Goal: Information Seeking & Learning: Learn about a topic

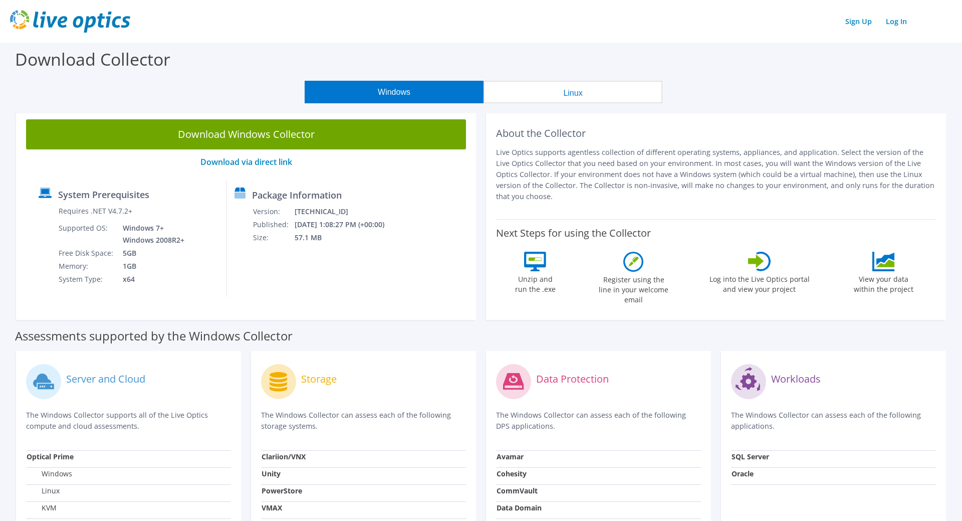
click at [587, 87] on button "Linux" at bounding box center [573, 92] width 179 height 23
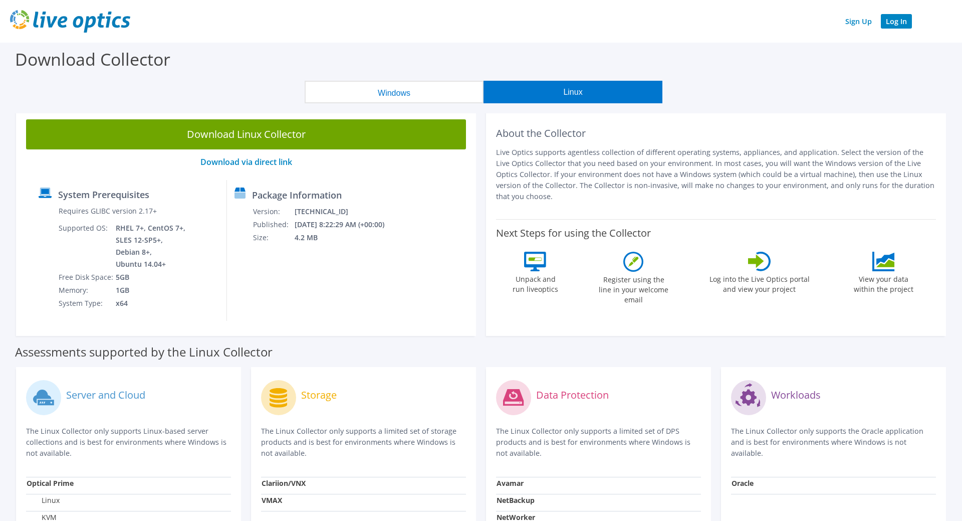
click at [894, 24] on link "Log In" at bounding box center [896, 21] width 31 height 15
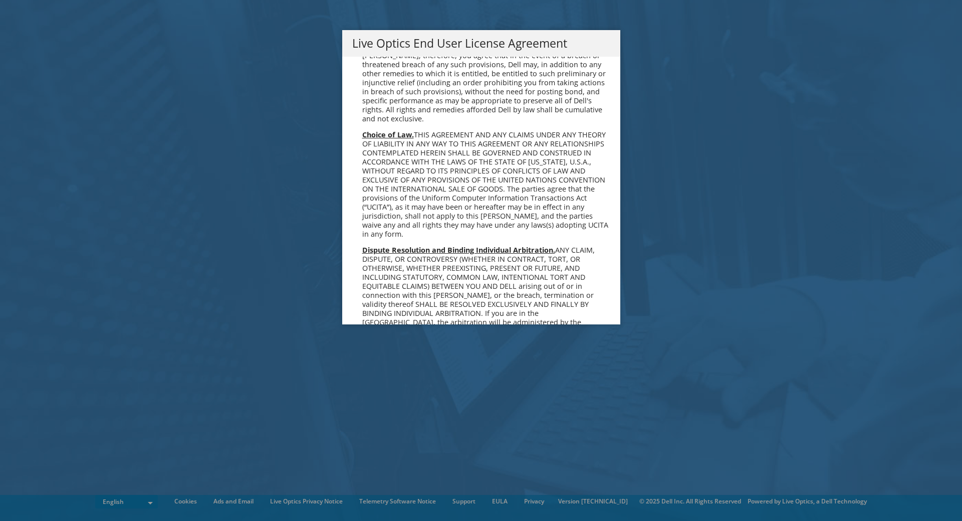
scroll to position [3674, 0]
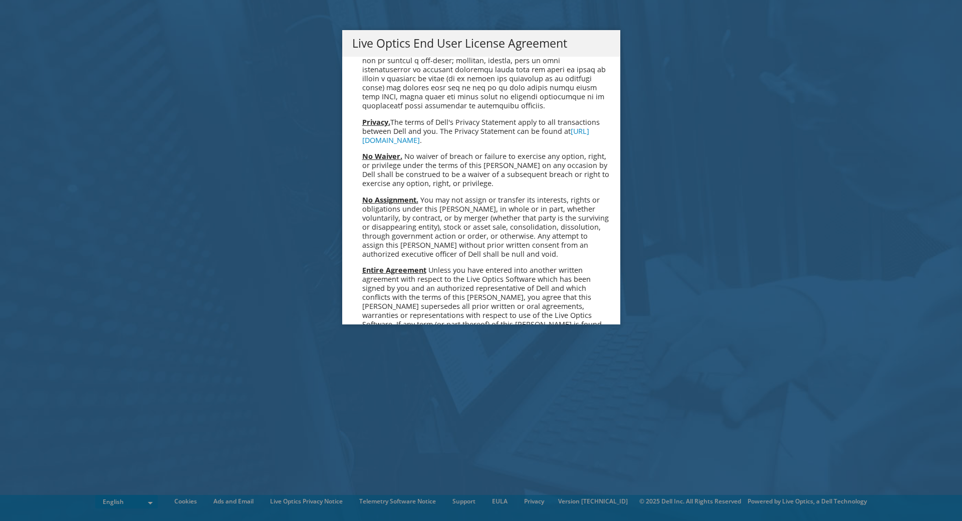
click at [372, 418] on link "Accept" at bounding box center [377, 430] width 51 height 24
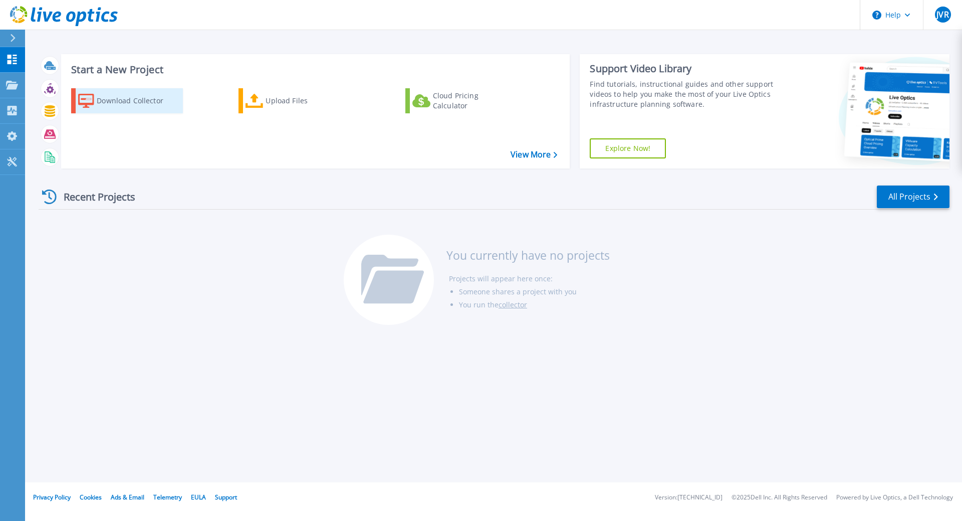
click at [146, 101] on div "Download Collector" at bounding box center [137, 101] width 80 height 20
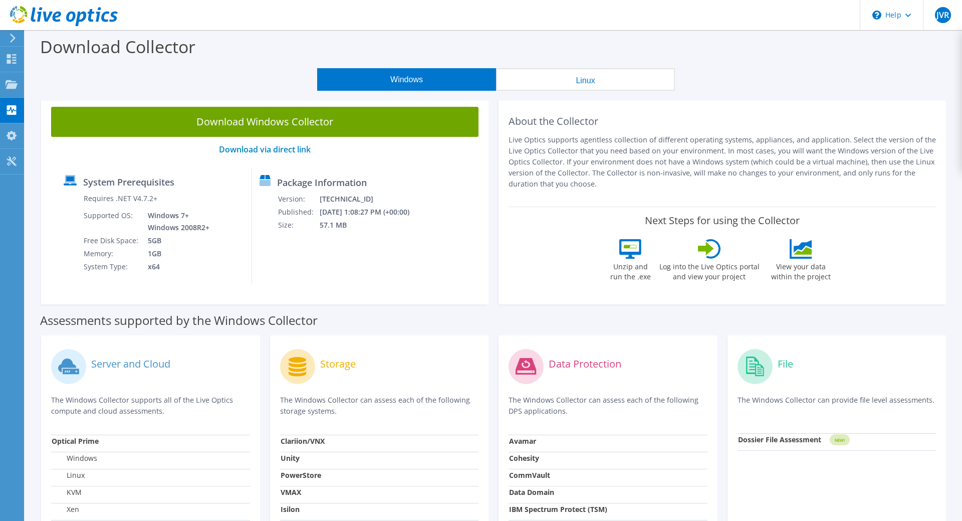
click at [566, 81] on button "Linux" at bounding box center [585, 79] width 179 height 23
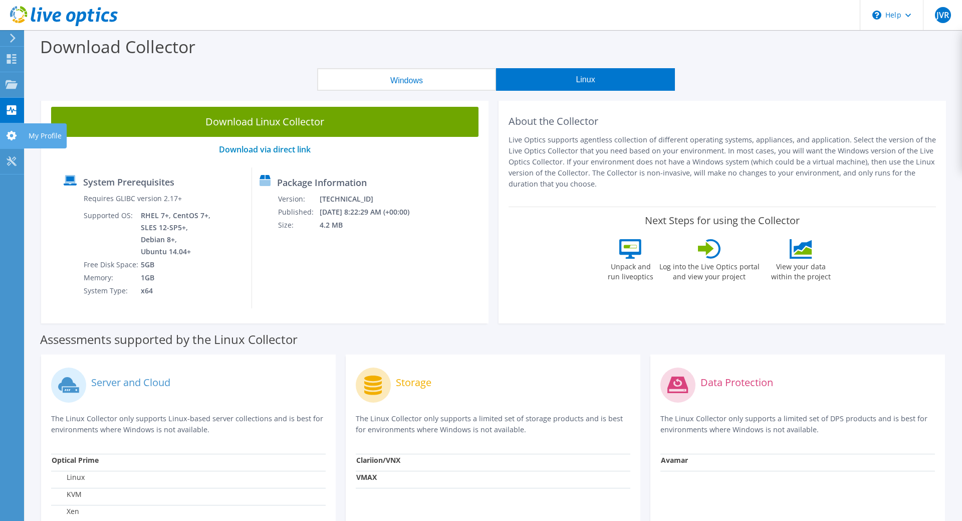
click at [15, 132] on use at bounding box center [12, 136] width 10 height 10
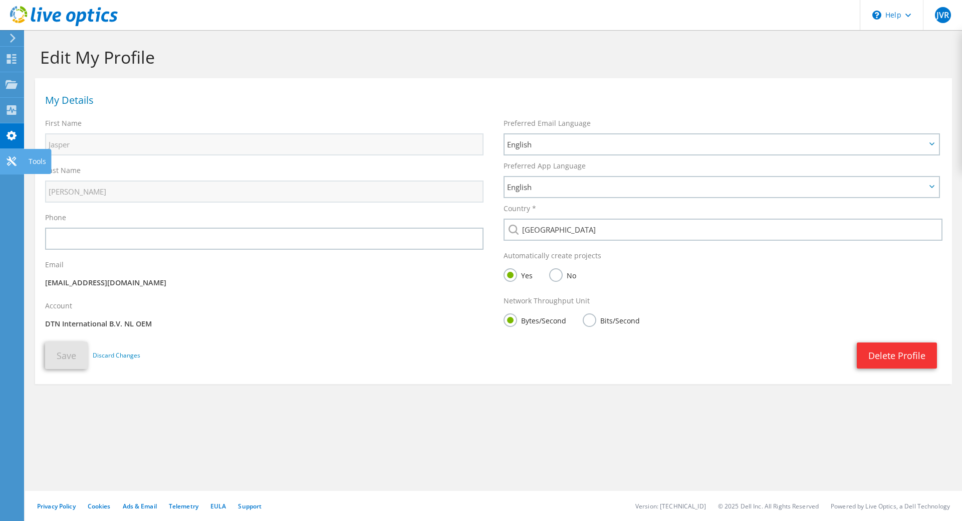
click at [17, 159] on icon at bounding box center [12, 161] width 12 height 10
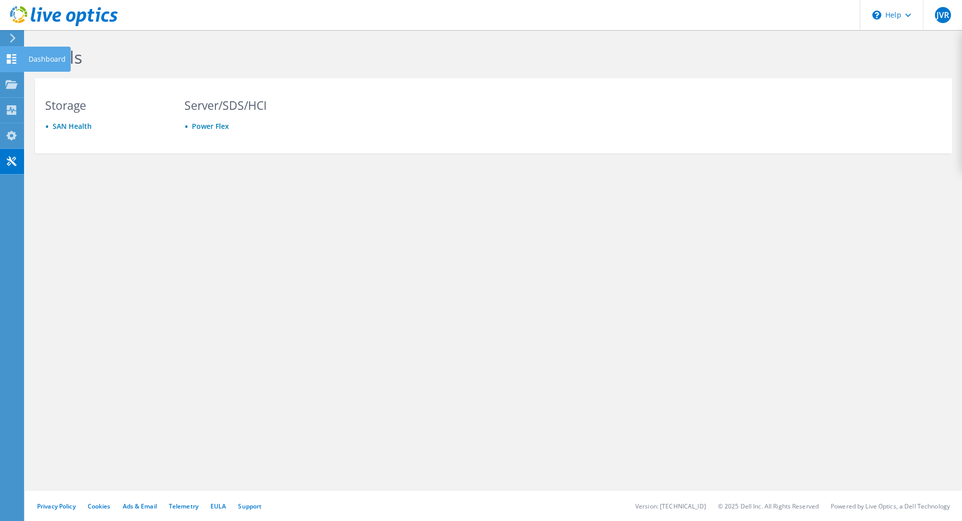
click at [9, 56] on use at bounding box center [12, 59] width 10 height 10
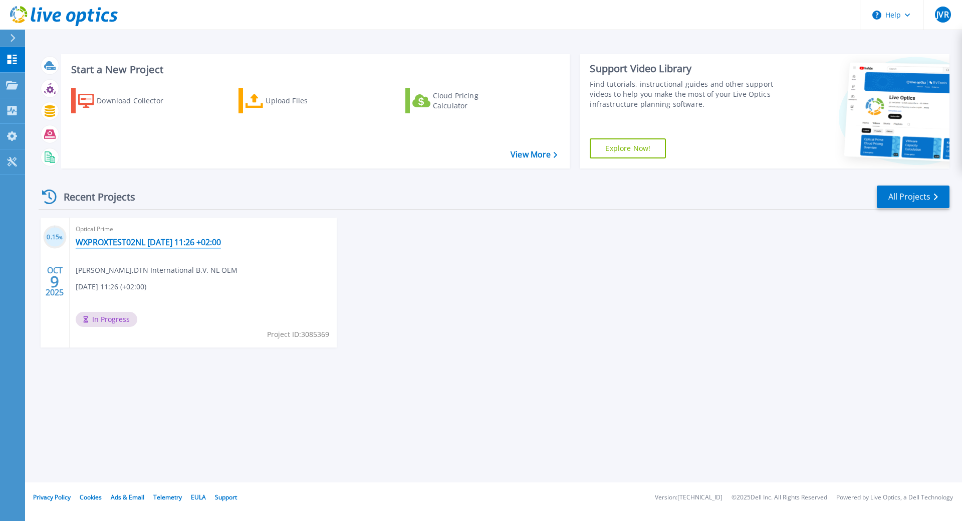
click at [148, 246] on link "WXPROXTEST02NL 2025-10-09 11:26 +02:00" at bounding box center [148, 242] width 145 height 10
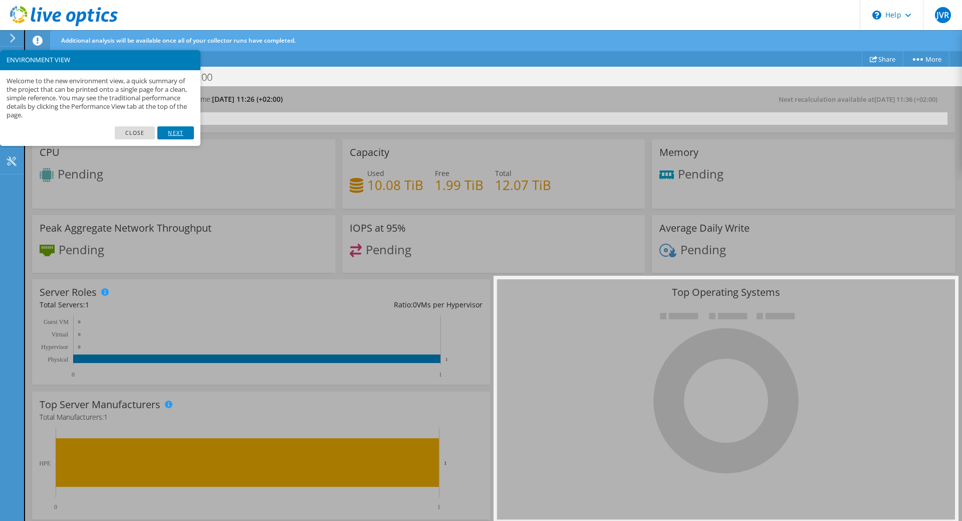
click at [180, 131] on link "Next" at bounding box center [175, 132] width 36 height 13
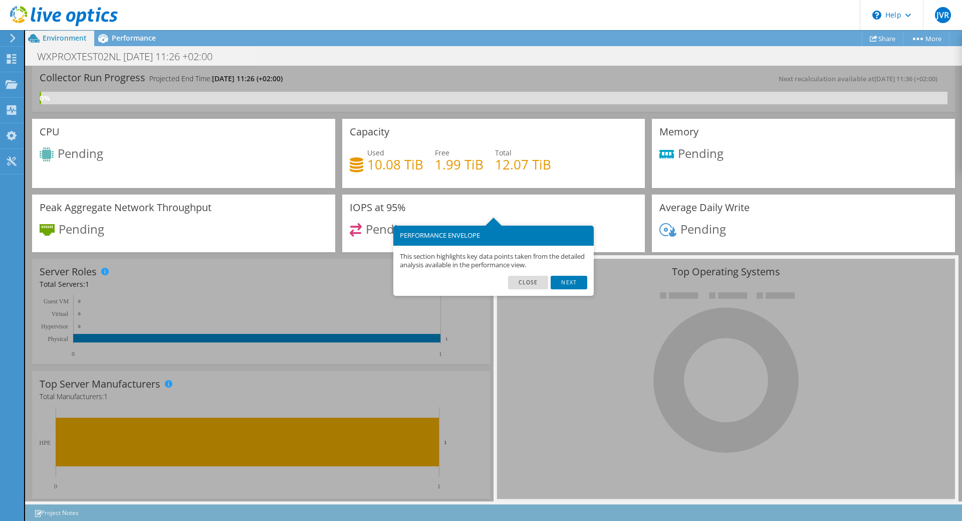
scroll to position [38, 0]
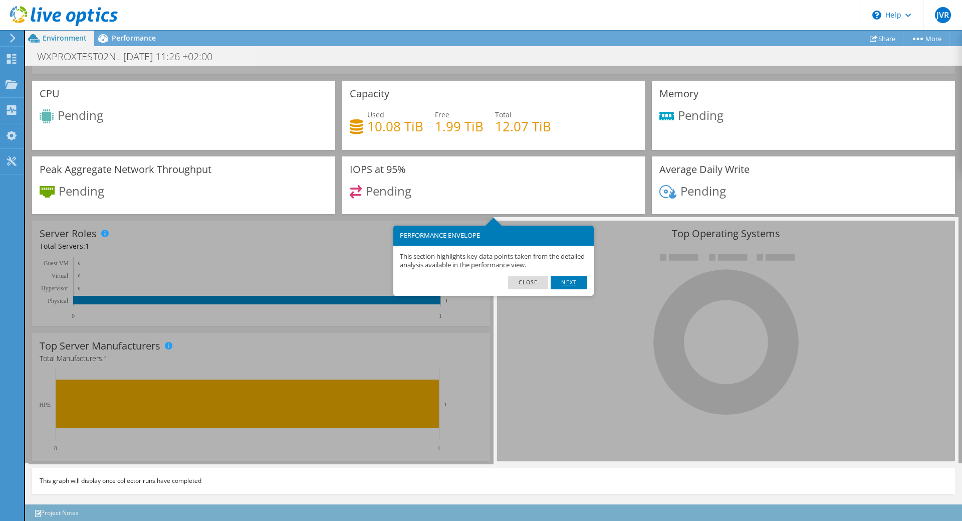
click at [576, 279] on link "Next" at bounding box center [569, 282] width 36 height 13
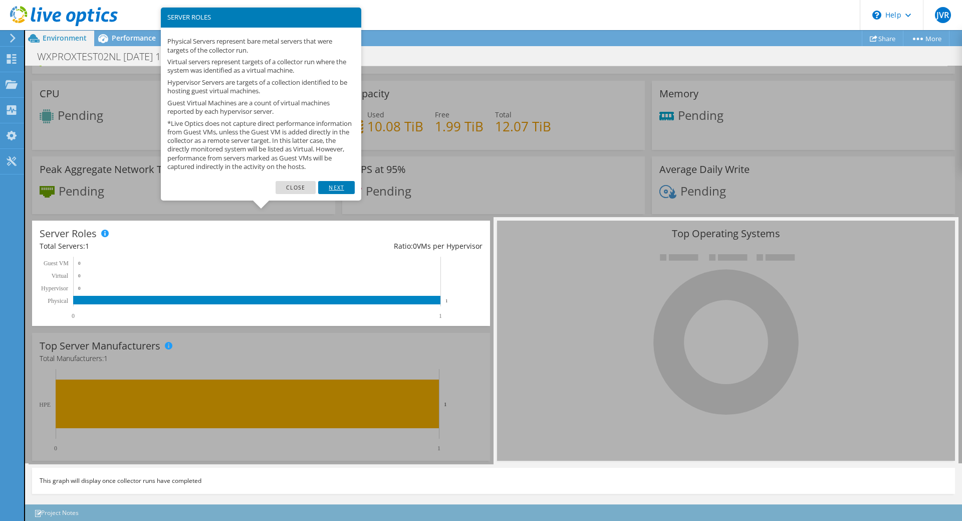
click at [332, 194] on link "Next" at bounding box center [336, 187] width 36 height 13
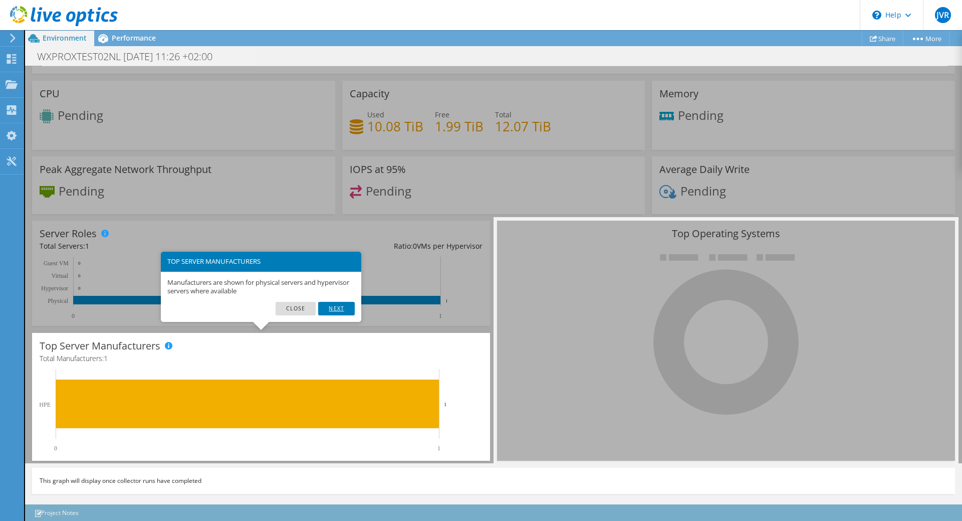
click at [335, 306] on link "Next" at bounding box center [336, 308] width 36 height 13
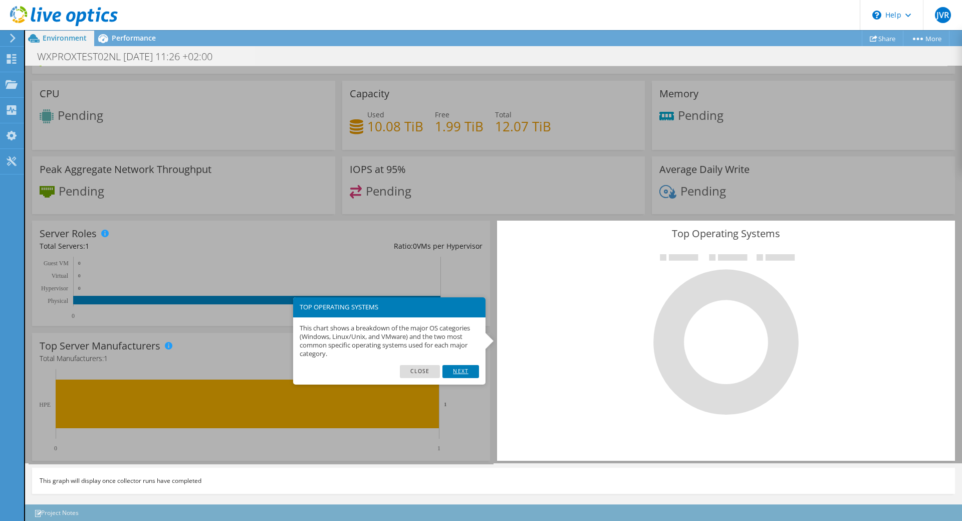
click at [462, 365] on link "Next" at bounding box center [461, 371] width 36 height 13
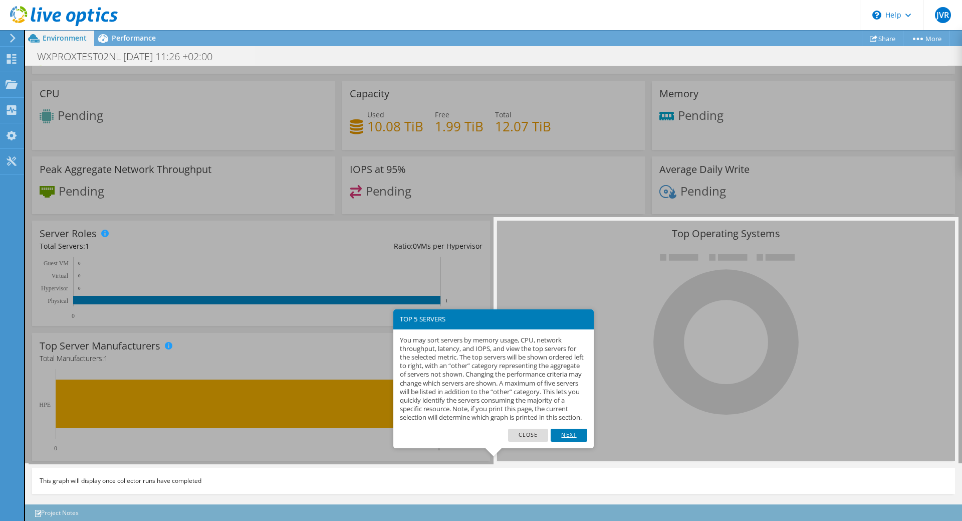
click at [569, 442] on link "Next" at bounding box center [569, 435] width 36 height 13
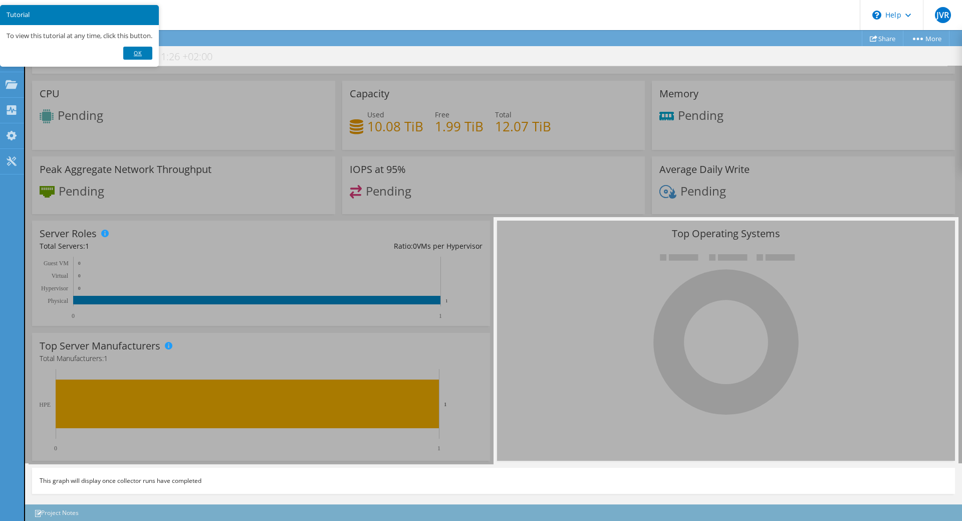
click at [142, 55] on link "Ok" at bounding box center [137, 53] width 29 height 13
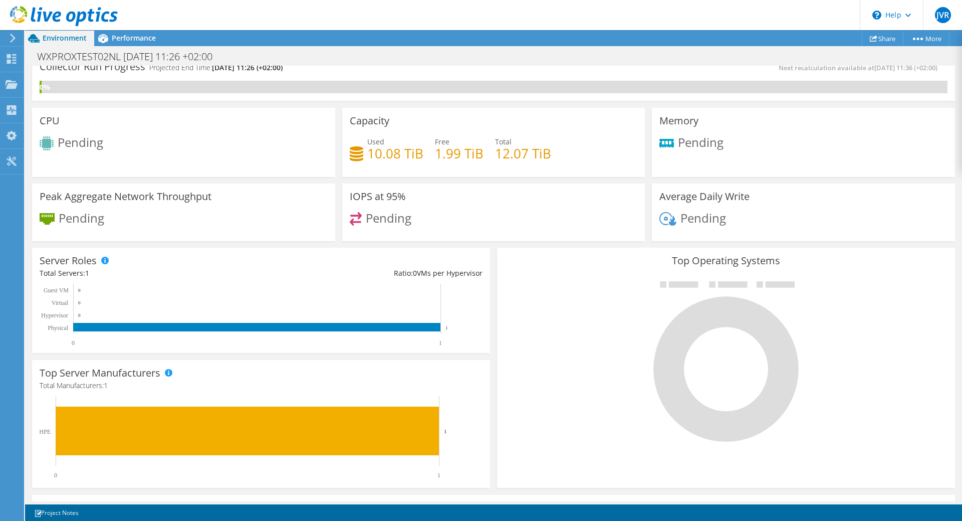
scroll to position [0, 0]
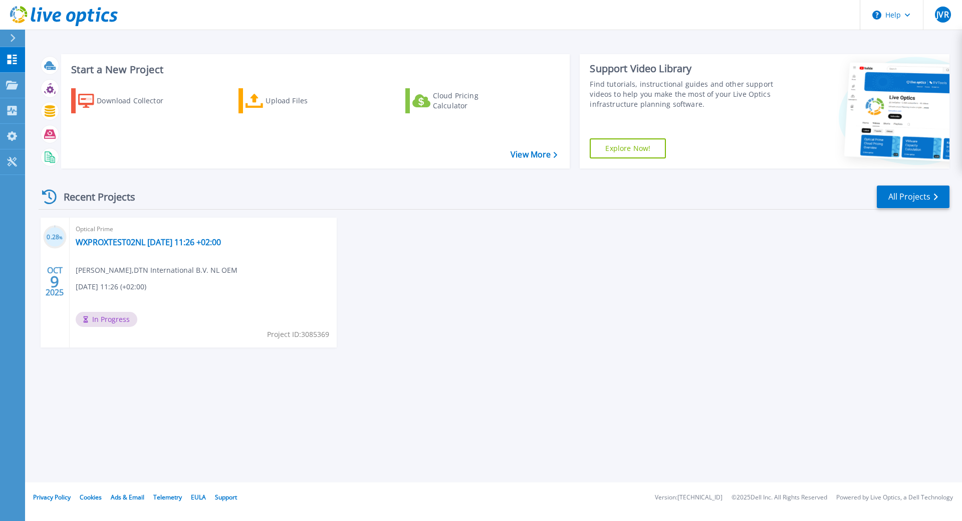
click at [30, 19] on icon at bounding box center [64, 16] width 108 height 21
click at [944, 13] on span "JVR" at bounding box center [943, 15] width 12 height 8
click at [100, 430] on div "Start a New Project Download Collector Upload Files Cloud Pricing Calculator Vi…" at bounding box center [493, 241] width 937 height 482
click at [463, 449] on div "Start a New Project Download Collector Upload Files Cloud Pricing Calculator Vi…" at bounding box center [493, 241] width 937 height 482
drag, startPoint x: 271, startPoint y: 335, endPoint x: 316, endPoint y: 333, distance: 45.1
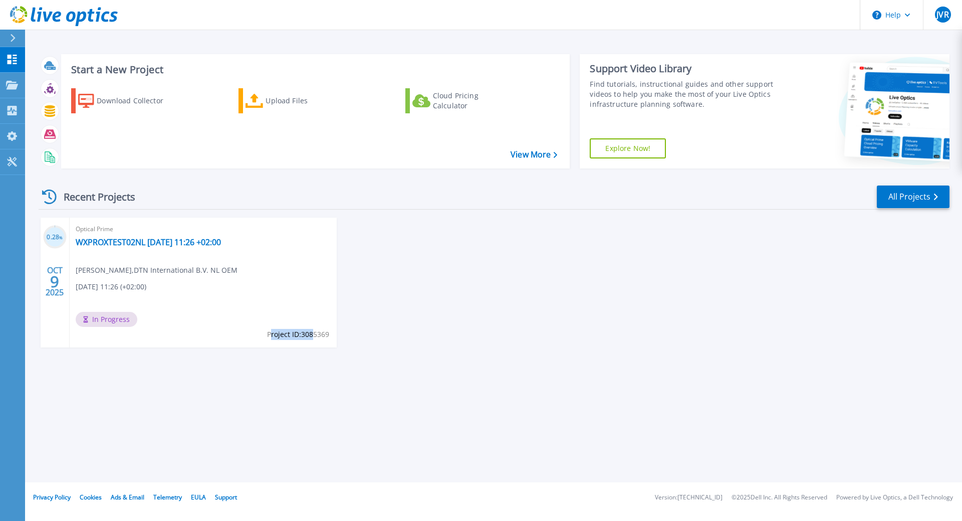
click at [316, 333] on span "Project ID: 3085369" at bounding box center [298, 334] width 62 height 11
drag, startPoint x: 329, startPoint y: 334, endPoint x: 269, endPoint y: 335, distance: 59.7
click at [269, 335] on span "Project ID: 3085369" at bounding box center [298, 334] width 62 height 11
click at [277, 381] on div "Start a New Project Download Collector Upload Files Cloud Pricing Calculator Vi…" at bounding box center [493, 241] width 937 height 482
click at [16, 58] on icon at bounding box center [13, 60] width 10 height 10
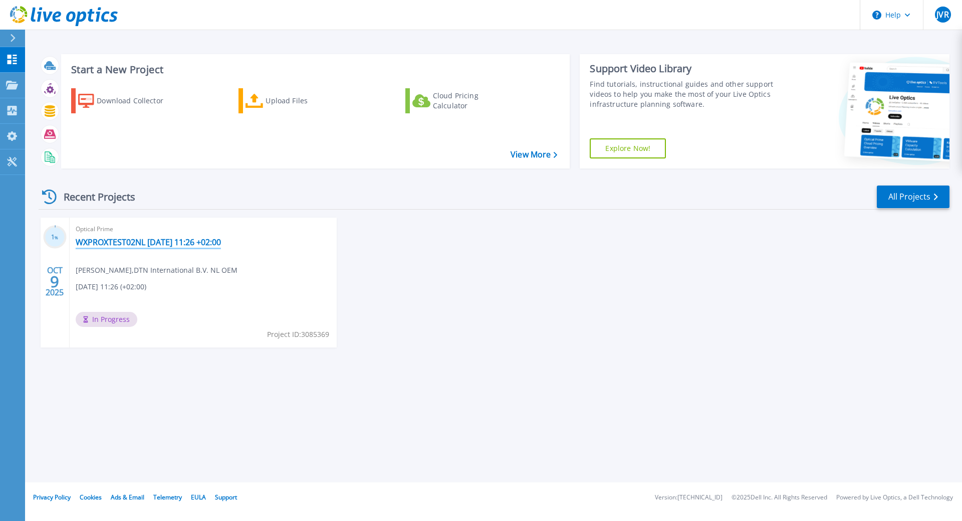
click at [181, 242] on link "WXPROXTEST02NL [DATE] 11:26 +02:00" at bounding box center [148, 242] width 145 height 10
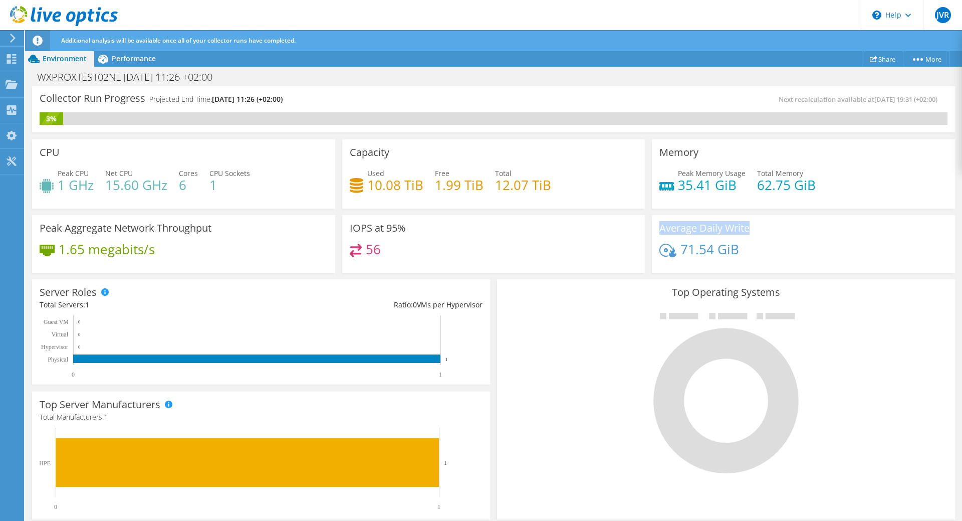
drag, startPoint x: 735, startPoint y: 248, endPoint x: 631, endPoint y: 246, distance: 104.8
click at [631, 246] on div "CPU Peak CPU 1 GHz Net CPU 15.60 GHz Cores 6 CPU Sockets 1 Capacity Used 10.08 …" at bounding box center [494, 206] width 930 height 140
click at [433, 245] on div "56" at bounding box center [494, 255] width 288 height 22
click at [120, 60] on span "Performance" at bounding box center [134, 59] width 44 height 10
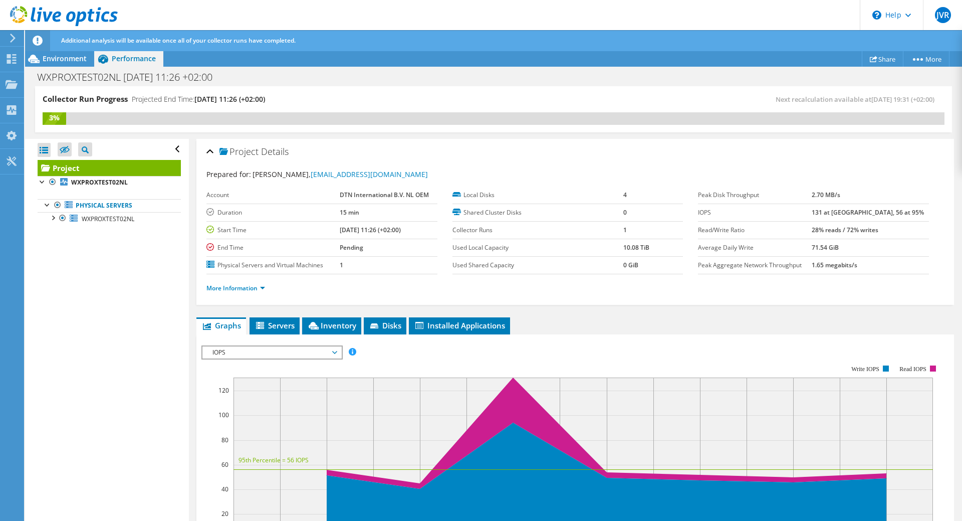
click at [116, 357] on div "Open All Close All Hide Excluded Nodes Project Tree Filter" at bounding box center [106, 330] width 163 height 383
click at [115, 354] on div "Open All Close All Hide Excluded Nodes Project Tree Filter" at bounding box center [106, 330] width 163 height 383
click at [382, 151] on div "Project Details" at bounding box center [576, 152] width 738 height 22
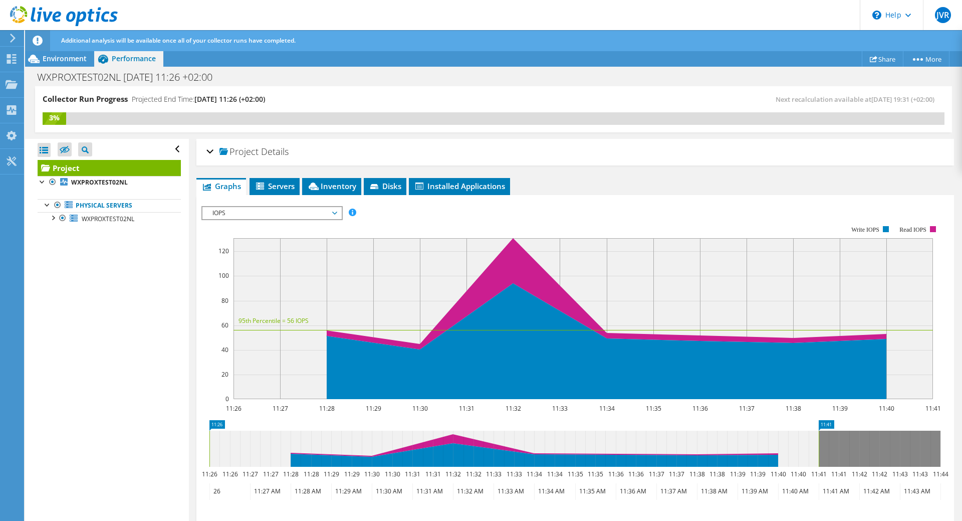
click at [212, 150] on div "Project Details" at bounding box center [576, 152] width 738 height 22
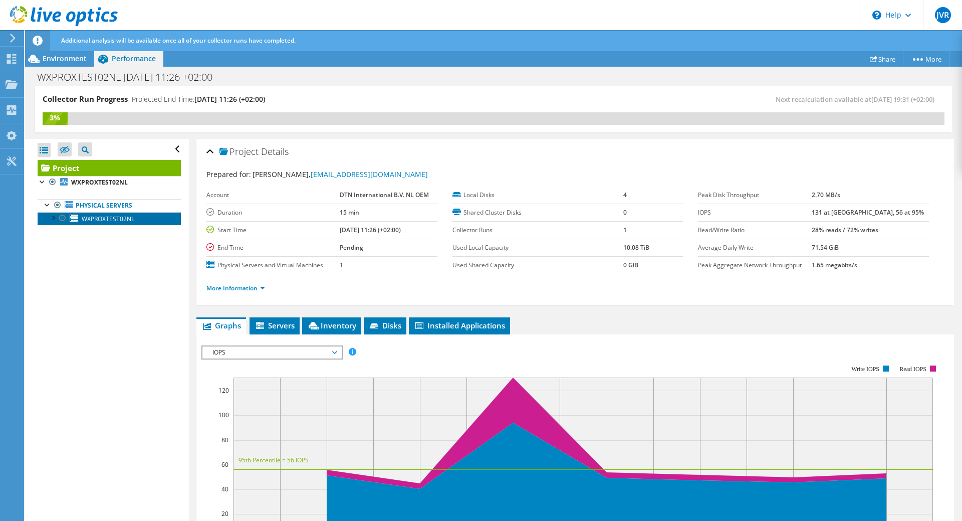
click at [85, 218] on span "WXPROXTEST02NL" at bounding box center [108, 219] width 53 height 9
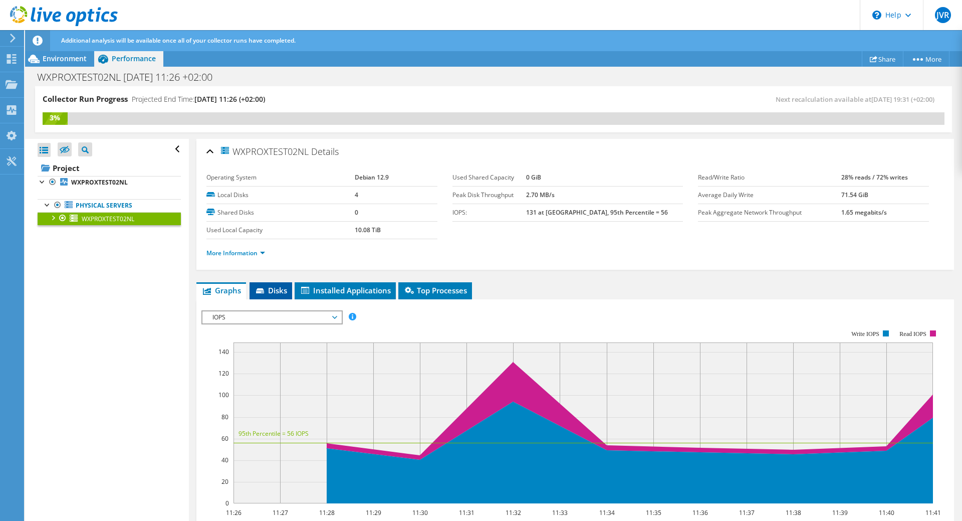
click at [270, 288] on span "Disks" at bounding box center [271, 290] width 33 height 10
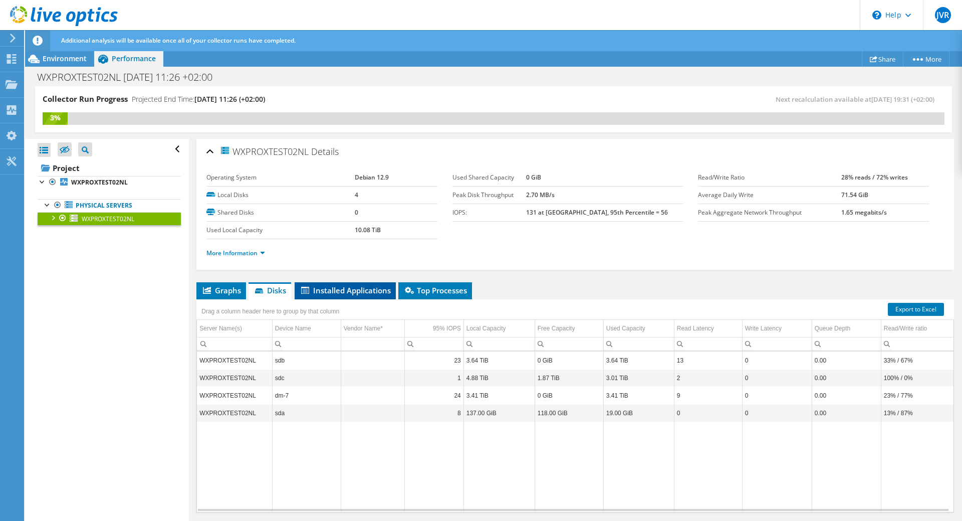
click at [324, 287] on span "Installed Applications" at bounding box center [345, 290] width 91 height 10
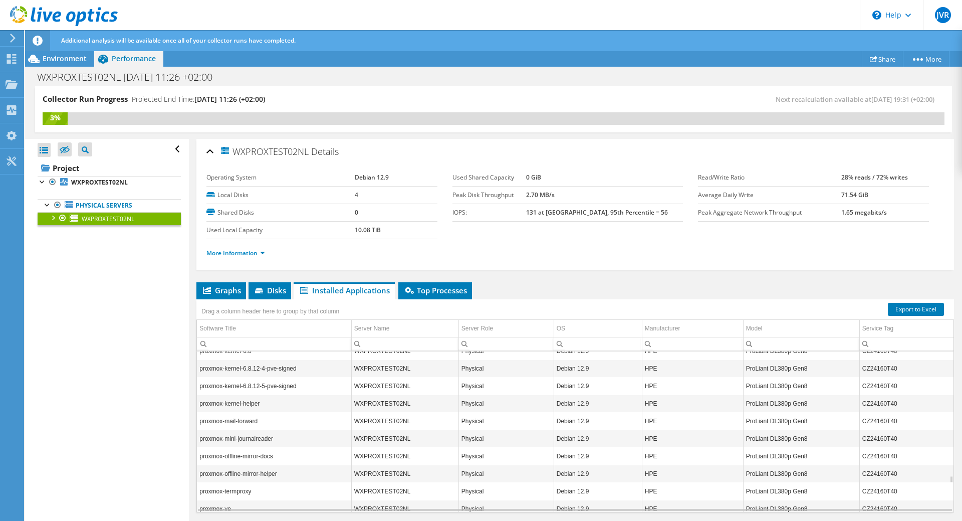
scroll to position [4416, 0]
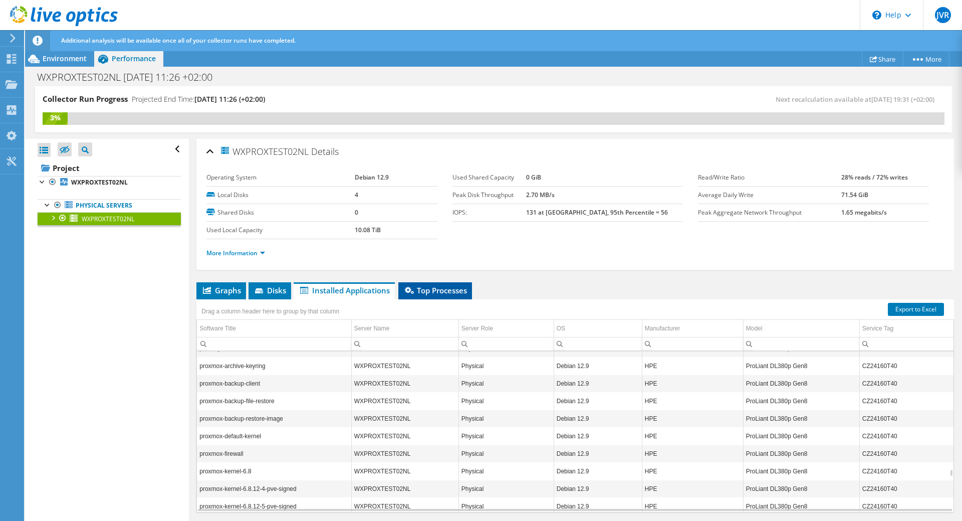
click at [439, 289] on span "Top Processes" at bounding box center [436, 290] width 64 height 10
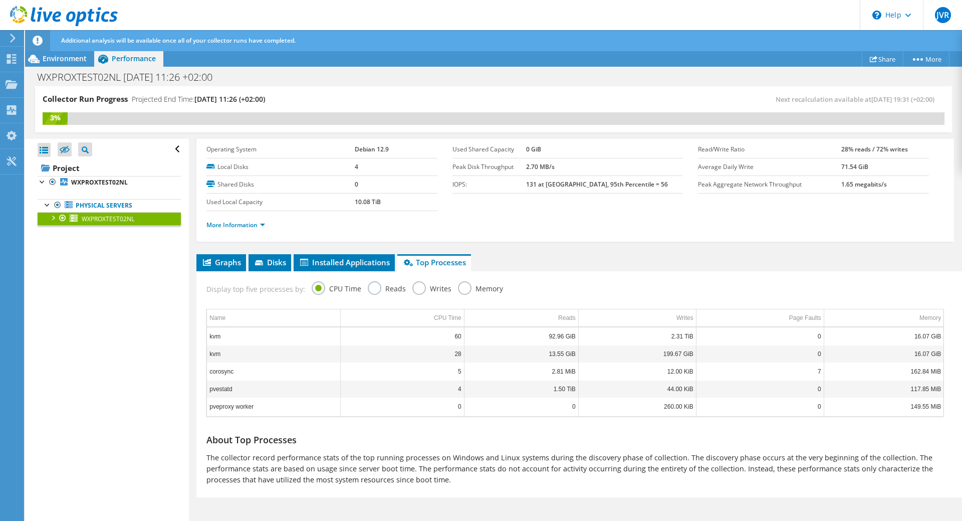
scroll to position [0, 0]
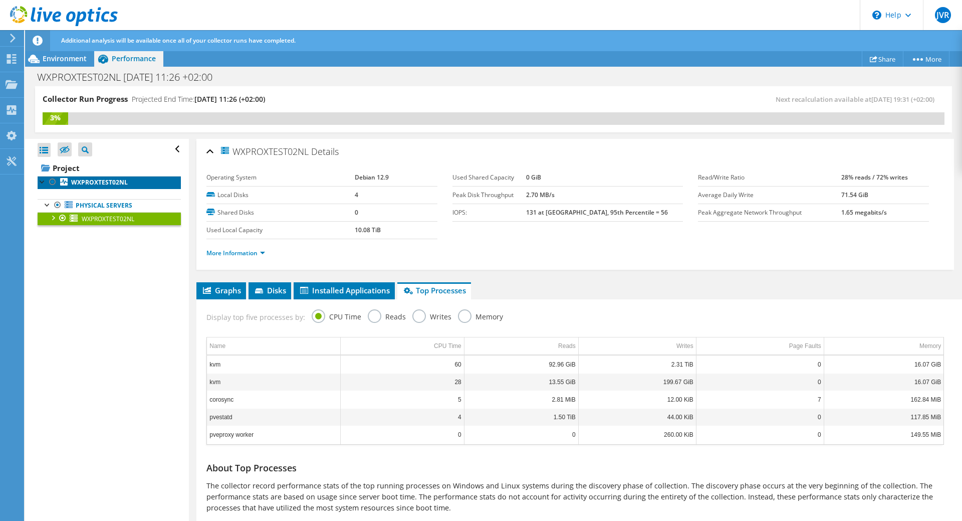
click at [69, 180] on link "WXPROXTEST02NL" at bounding box center [109, 182] width 143 height 13
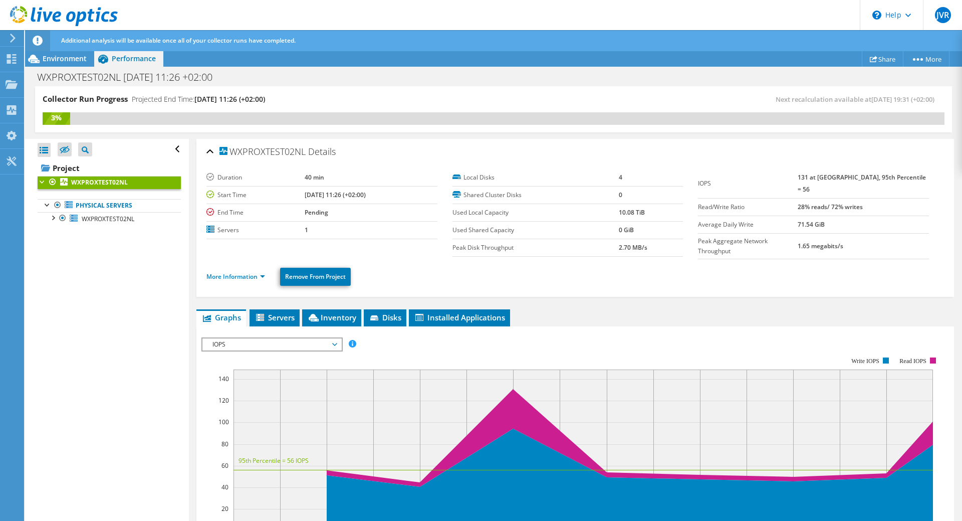
drag, startPoint x: 646, startPoint y: 246, endPoint x: 635, endPoint y: 267, distance: 23.3
click at [618, 245] on tr "Peak Disk Throughput 2.70 MB/s" at bounding box center [568, 248] width 231 height 18
click at [701, 265] on ul "More Information Remove From Project" at bounding box center [576, 275] width 738 height 21
drag, startPoint x: 915, startPoint y: 175, endPoint x: 814, endPoint y: 176, distance: 101.8
click at [814, 176] on tr "IOPS 131 at Peak, 95th Percentile = 56" at bounding box center [813, 184] width 231 height 30
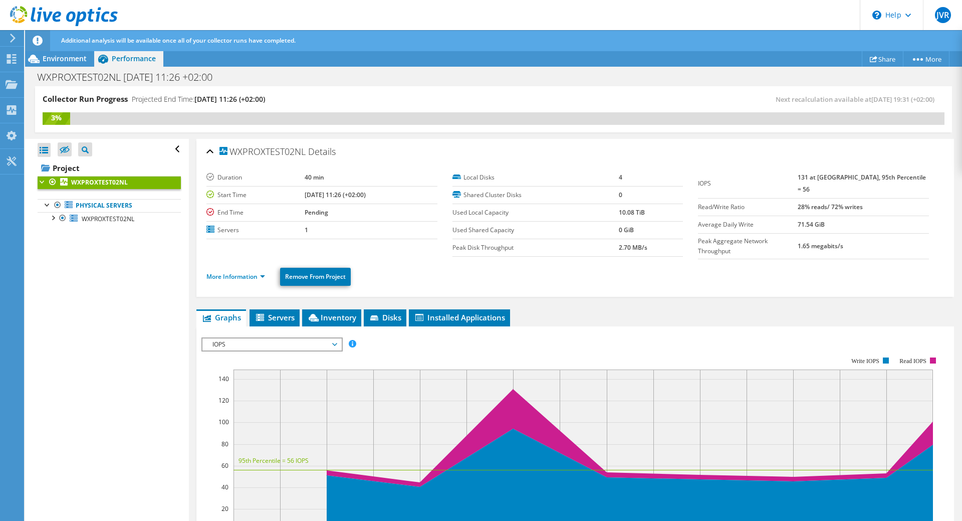
click at [693, 168] on div "Duration 40 min Start Time [DATE] 11:26 (+02:00) End Time Pending Servers 1 Loc…" at bounding box center [576, 228] width 738 height 131
click at [127, 394] on div "Open All Close All Hide Excluded Nodes Project Tree Filter" at bounding box center [106, 330] width 163 height 383
click at [421, 314] on icon at bounding box center [420, 317] width 8 height 7
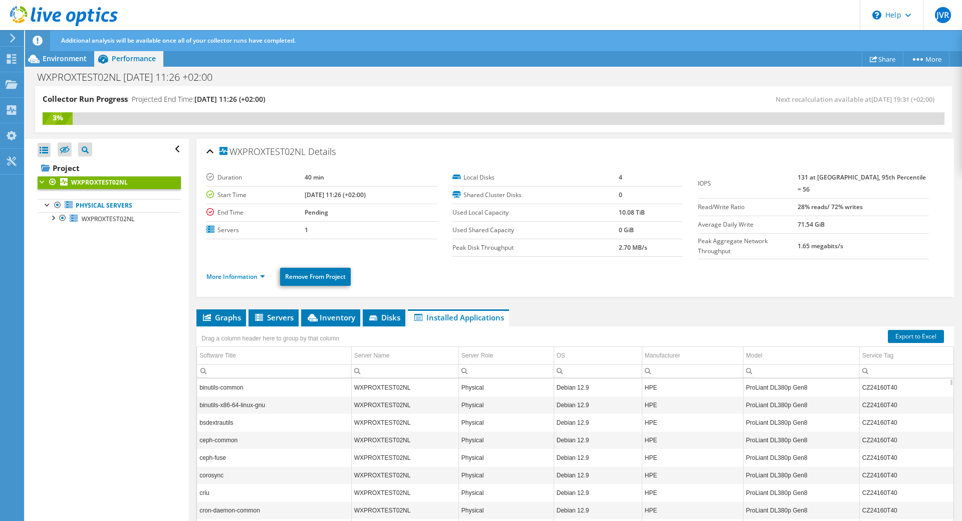
click at [110, 378] on div "Open All Close All Hide Excluded Nodes Project Tree Filter" at bounding box center [106, 330] width 163 height 383
click at [126, 334] on div "Open All Close All Hide Excluded Nodes Project Tree Filter" at bounding box center [106, 330] width 163 height 383
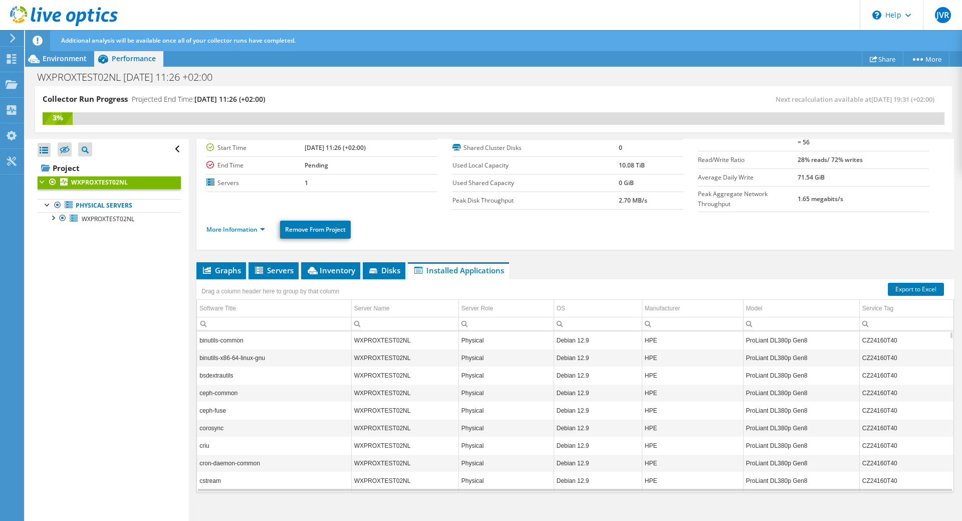
scroll to position [53, 0]
